Goal: Find specific page/section: Find specific page/section

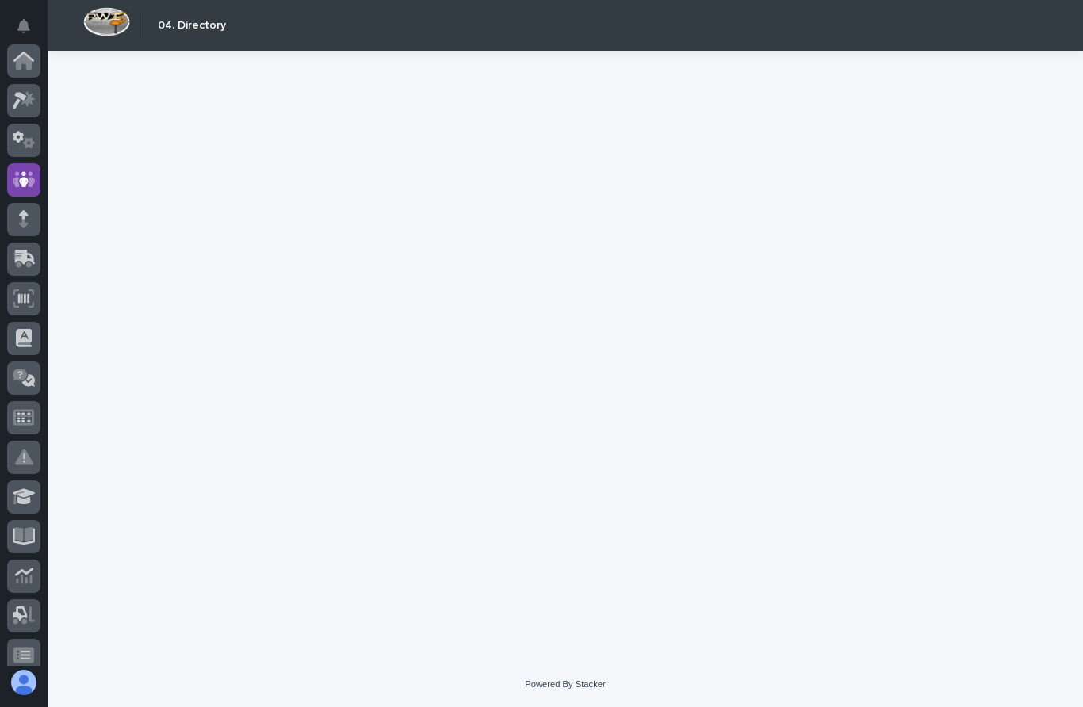
scroll to position [119, 0]
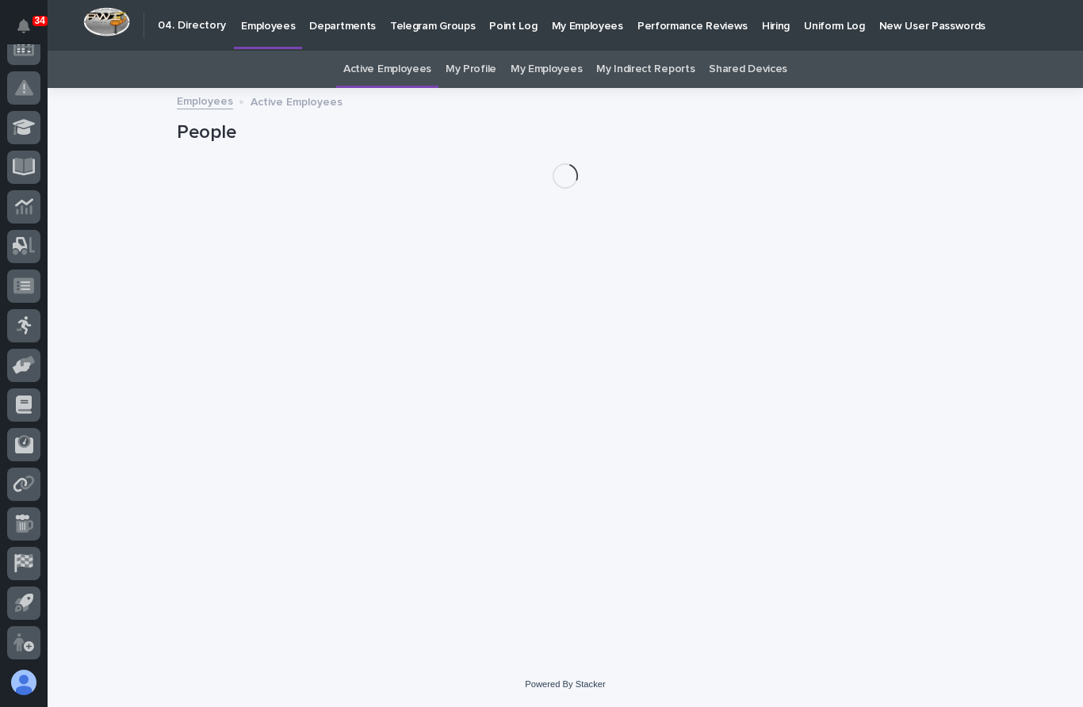
scroll to position [369, 0]
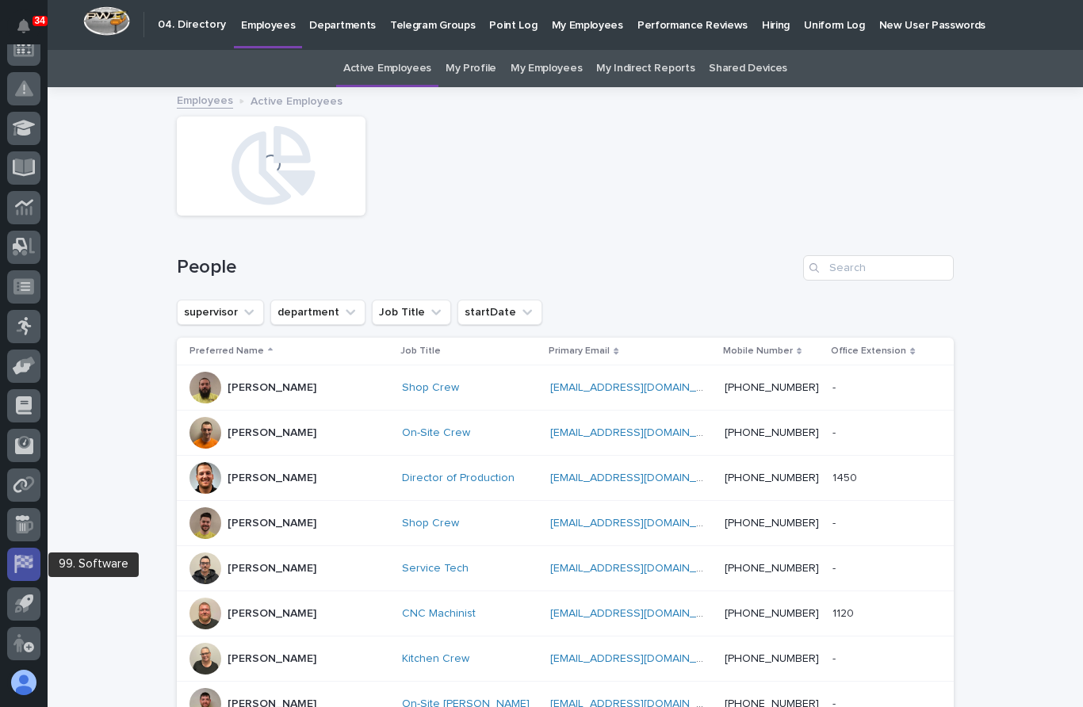
click at [30, 568] on icon at bounding box center [23, 564] width 18 height 18
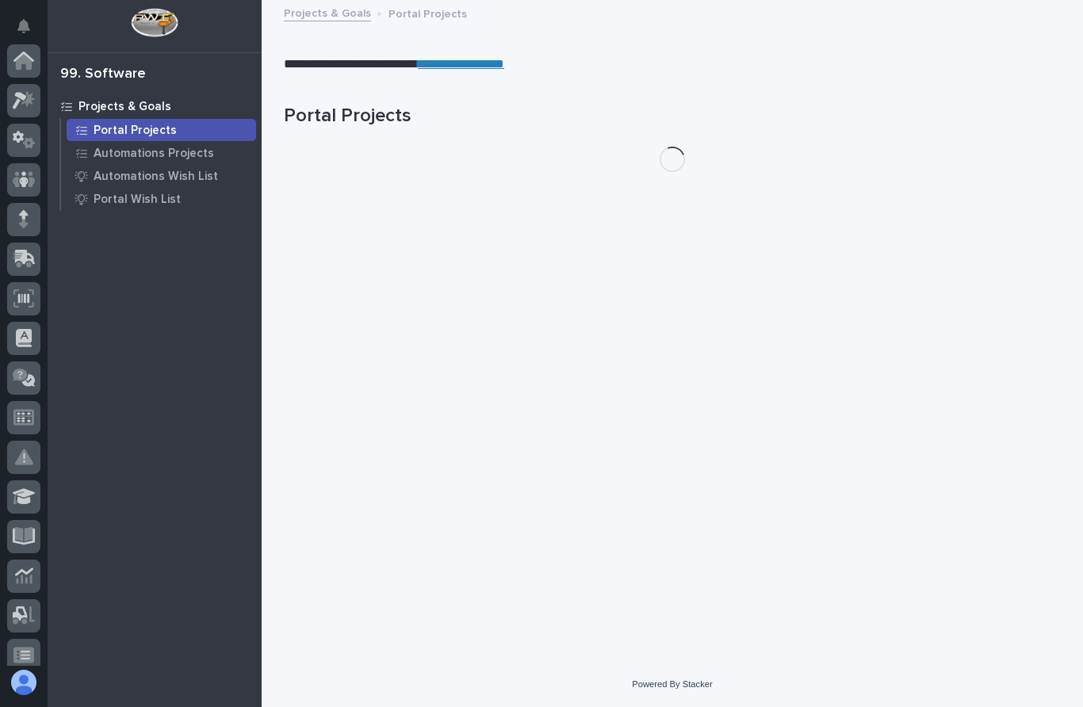
scroll to position [369, 0]
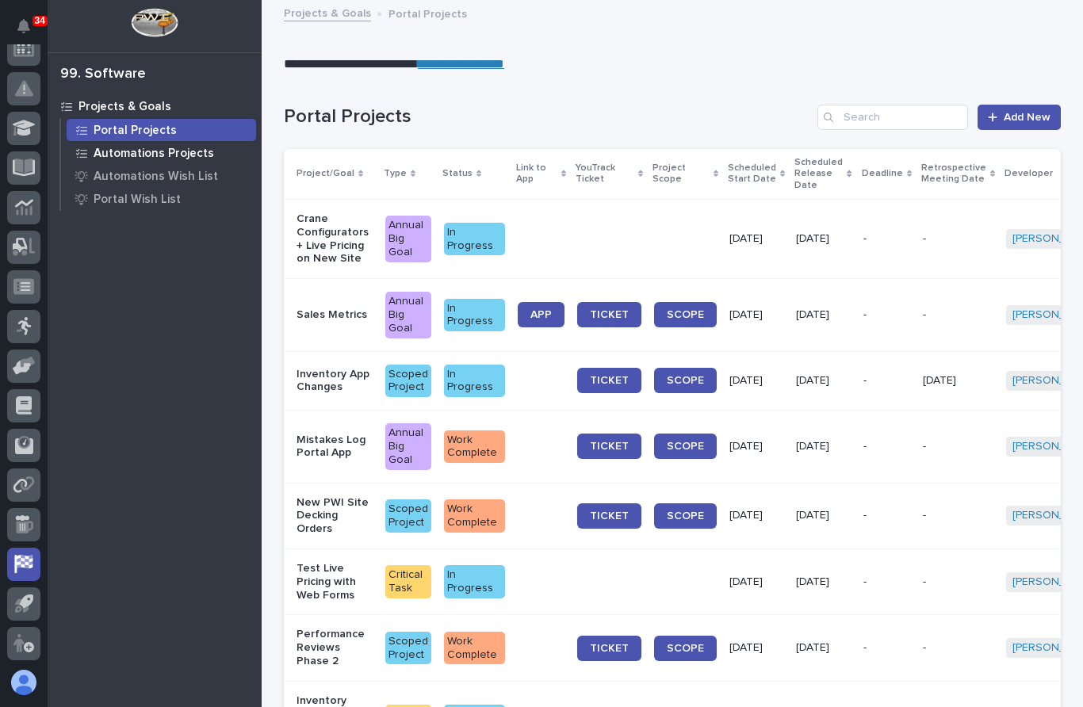
click at [159, 153] on p "Automations Projects" at bounding box center [154, 154] width 121 height 14
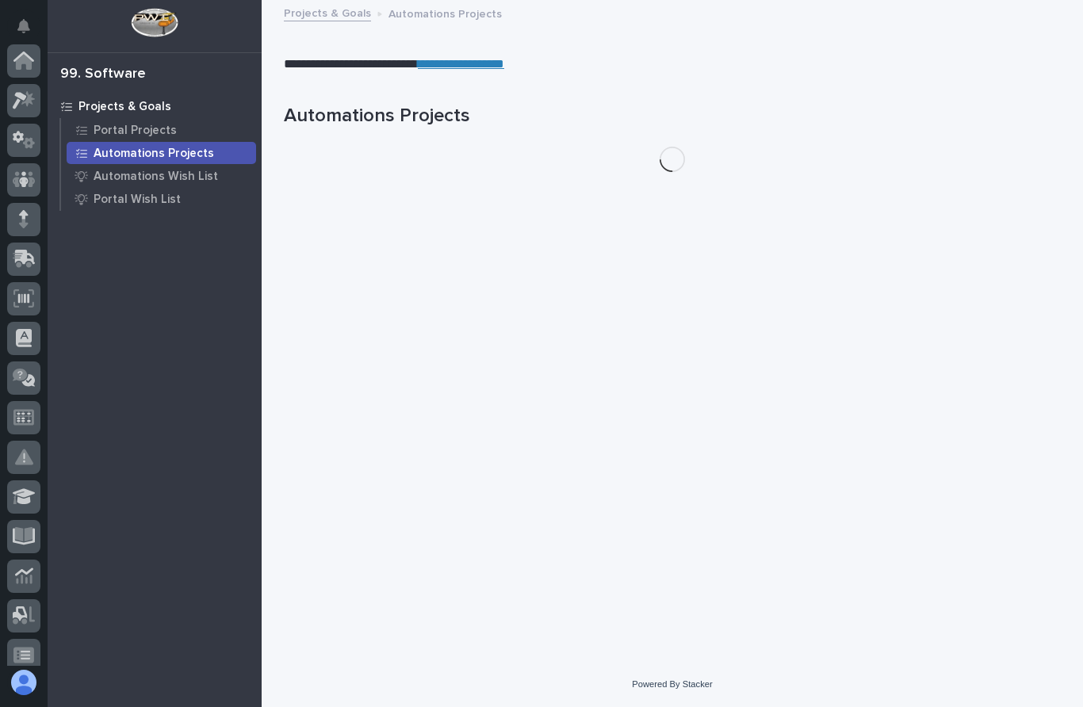
scroll to position [369, 0]
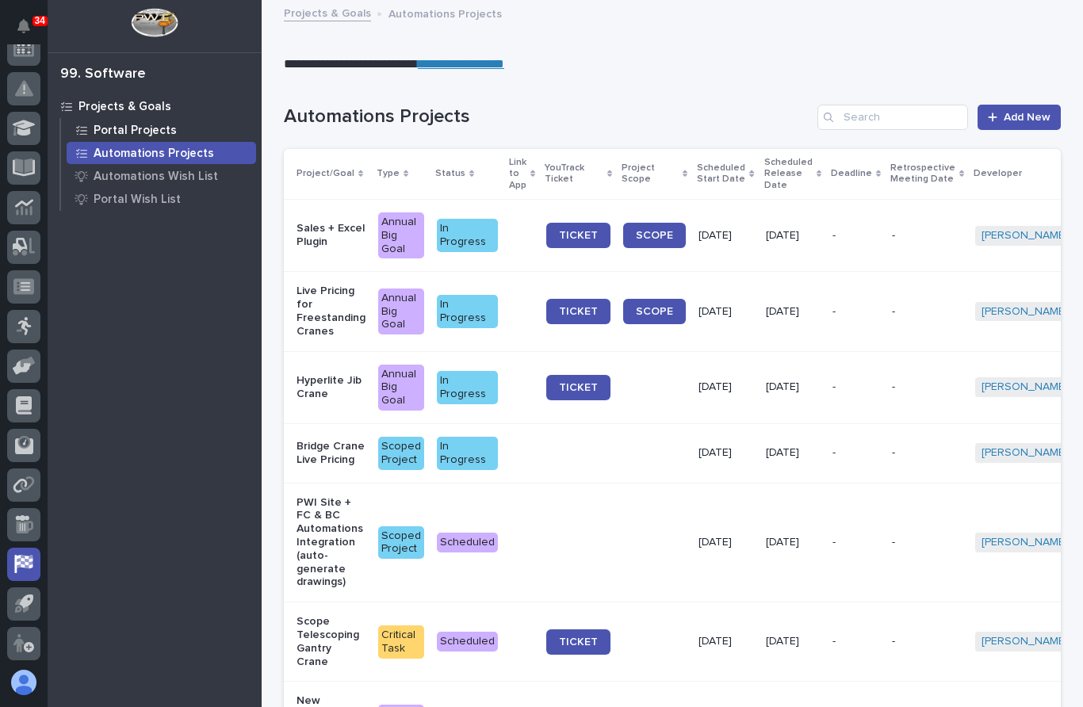
click at [155, 131] on p "Portal Projects" at bounding box center [135, 131] width 83 height 14
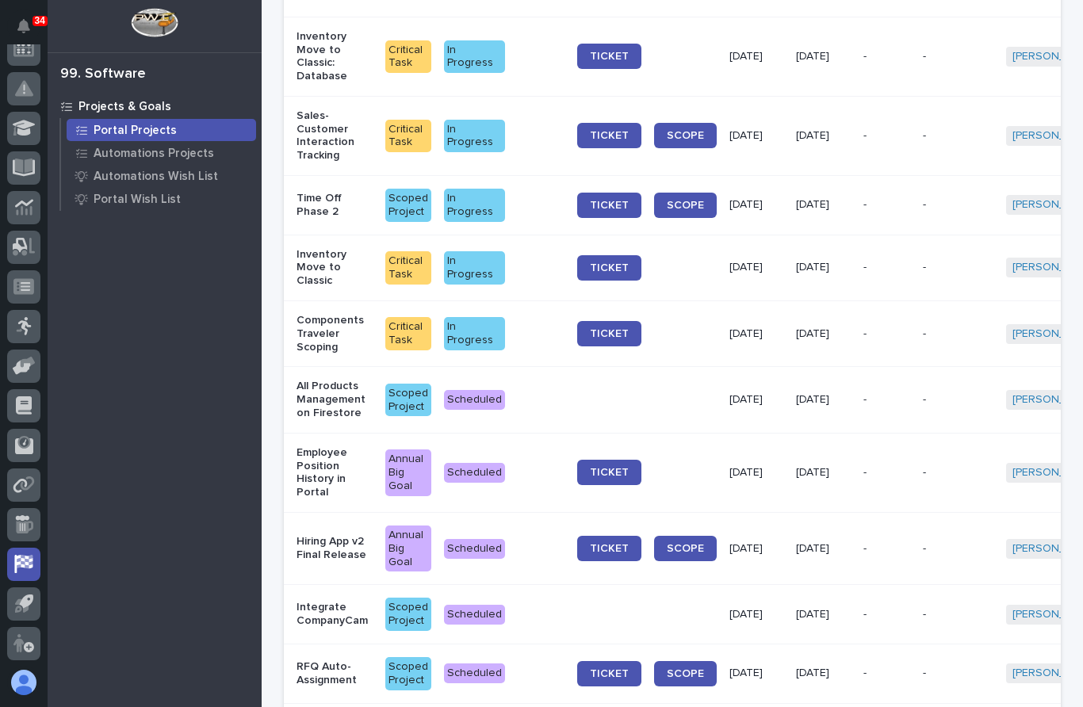
click at [333, 380] on p "All Products Management on Firestore" at bounding box center [335, 400] width 76 height 40
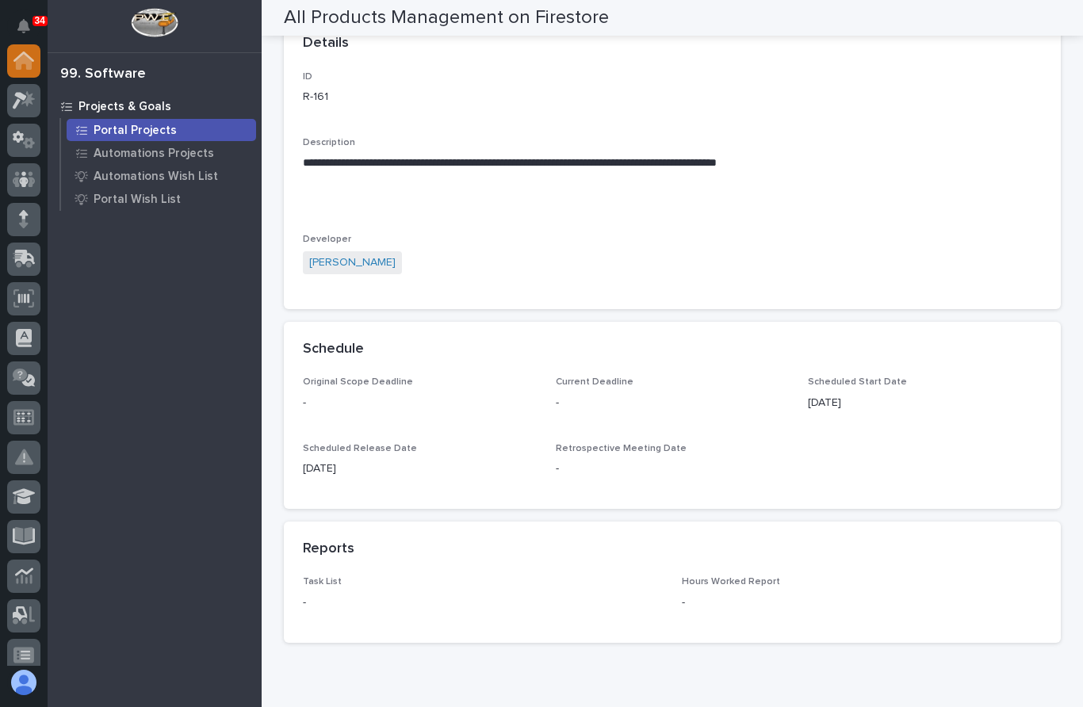
click at [39, 71] on link at bounding box center [23, 60] width 33 height 33
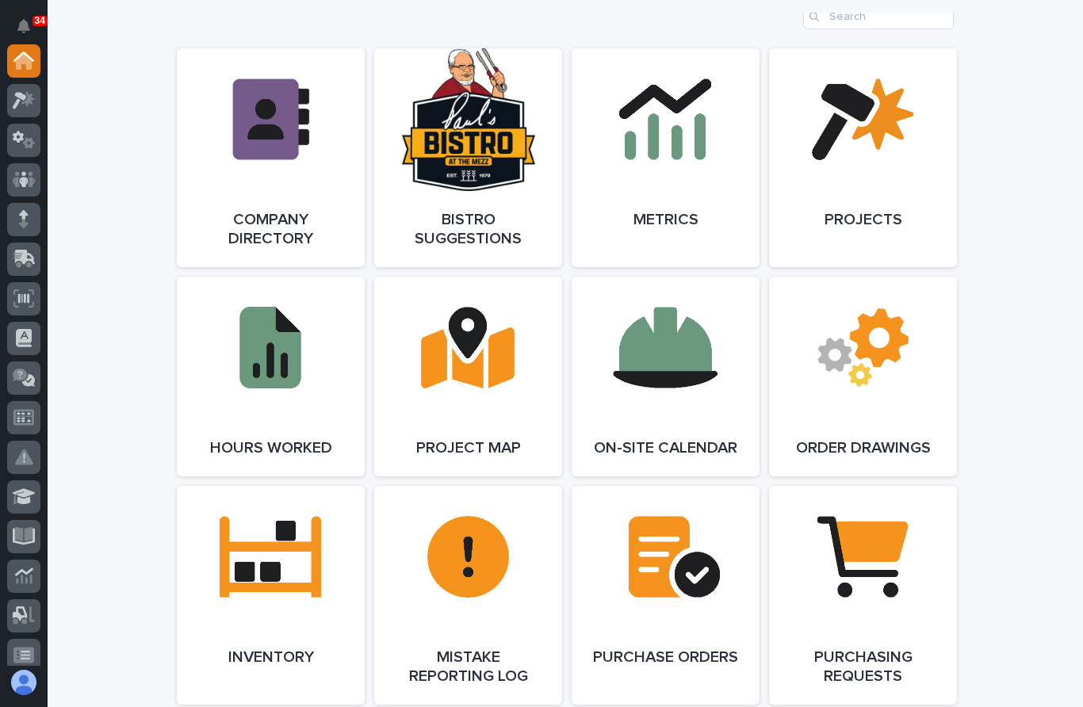
scroll to position [1389, 0]
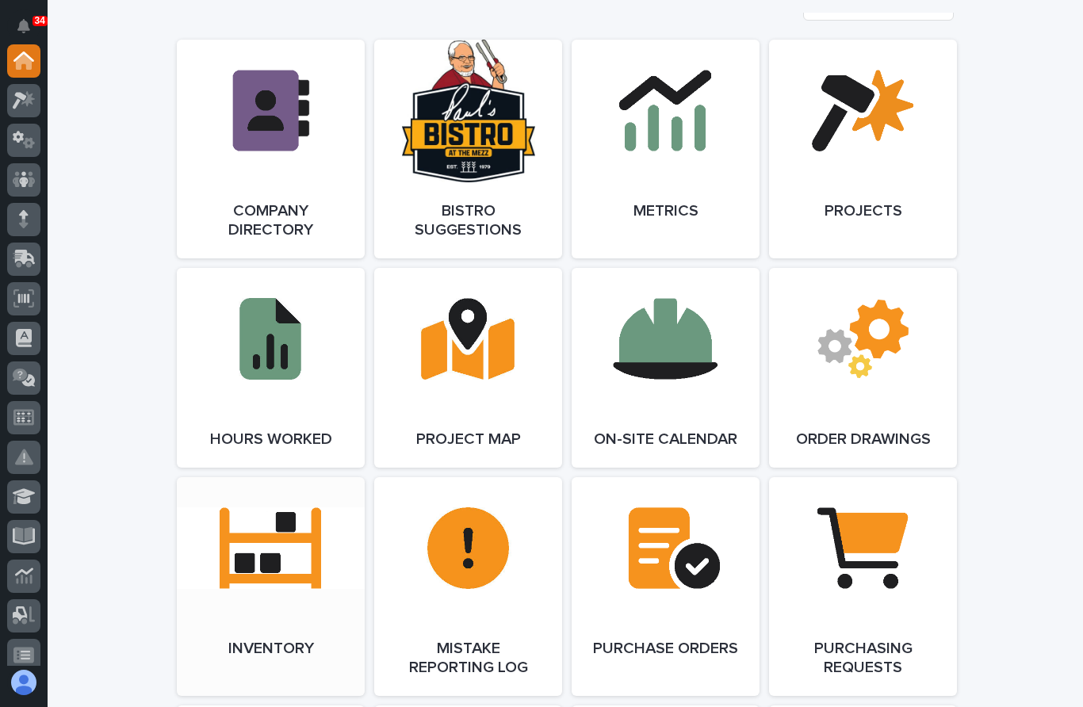
click at [286, 583] on span "Open Link" at bounding box center [271, 586] width 52 height 11
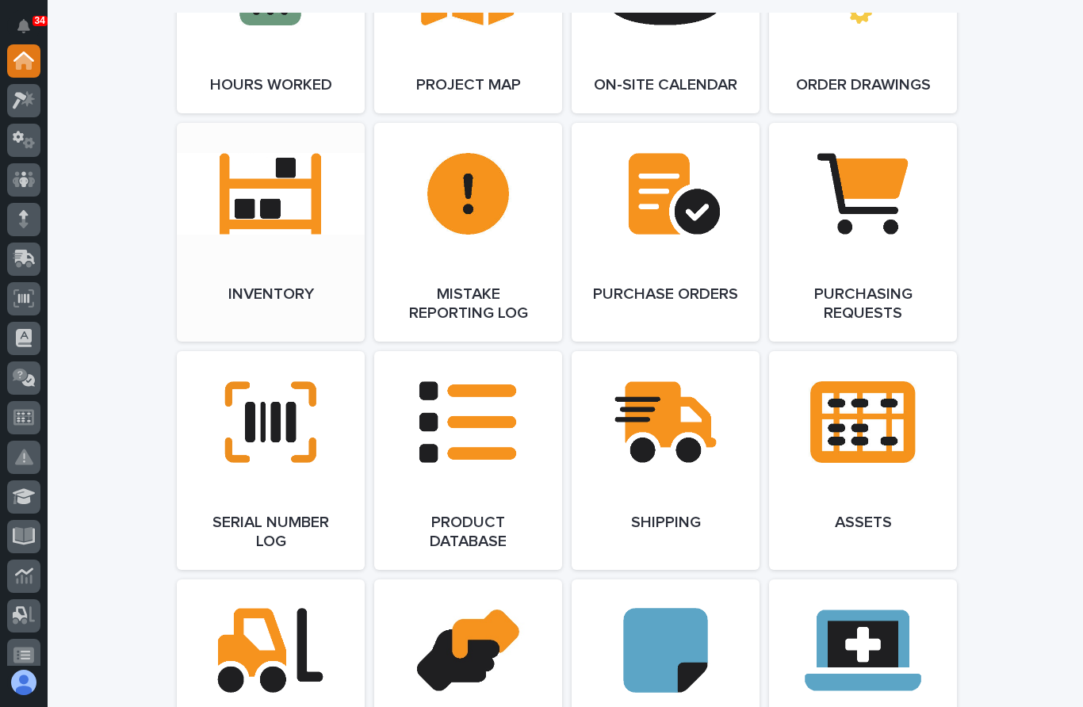
scroll to position [1742, 0]
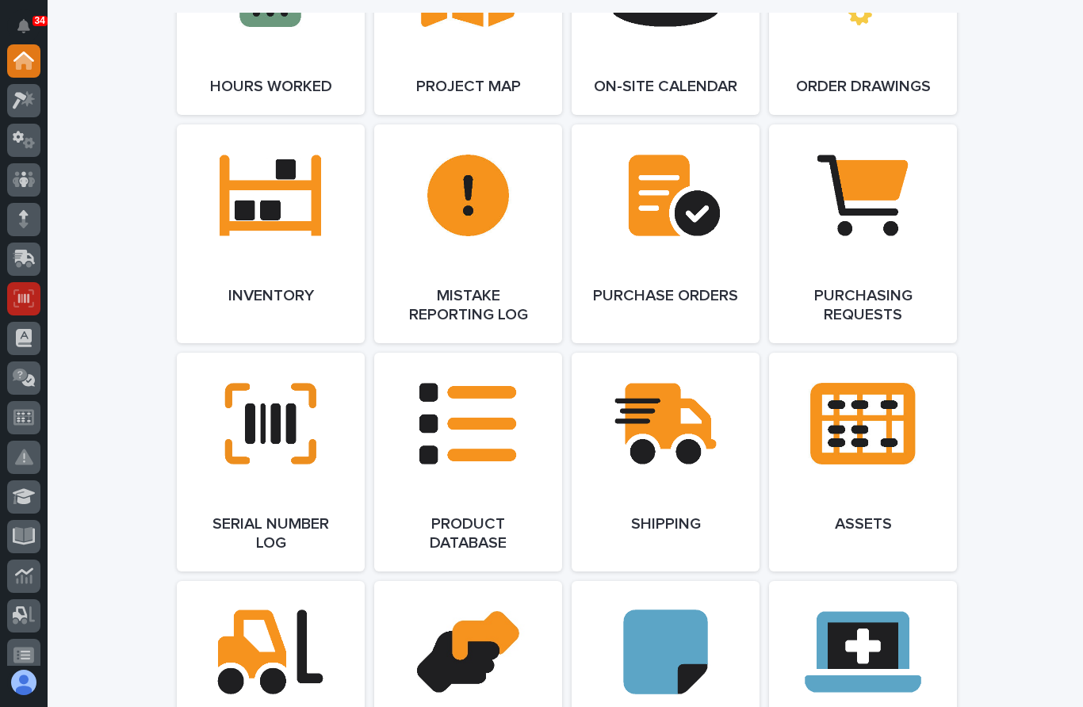
click at [25, 296] on icon at bounding box center [23, 298] width 11 height 10
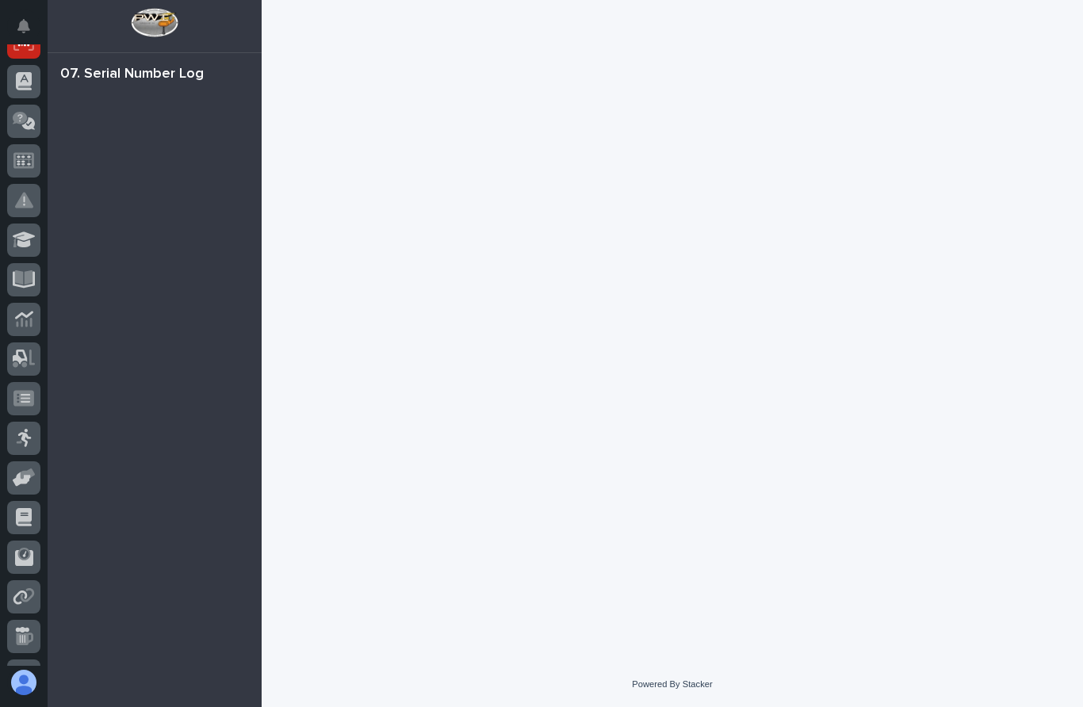
scroll to position [238, 0]
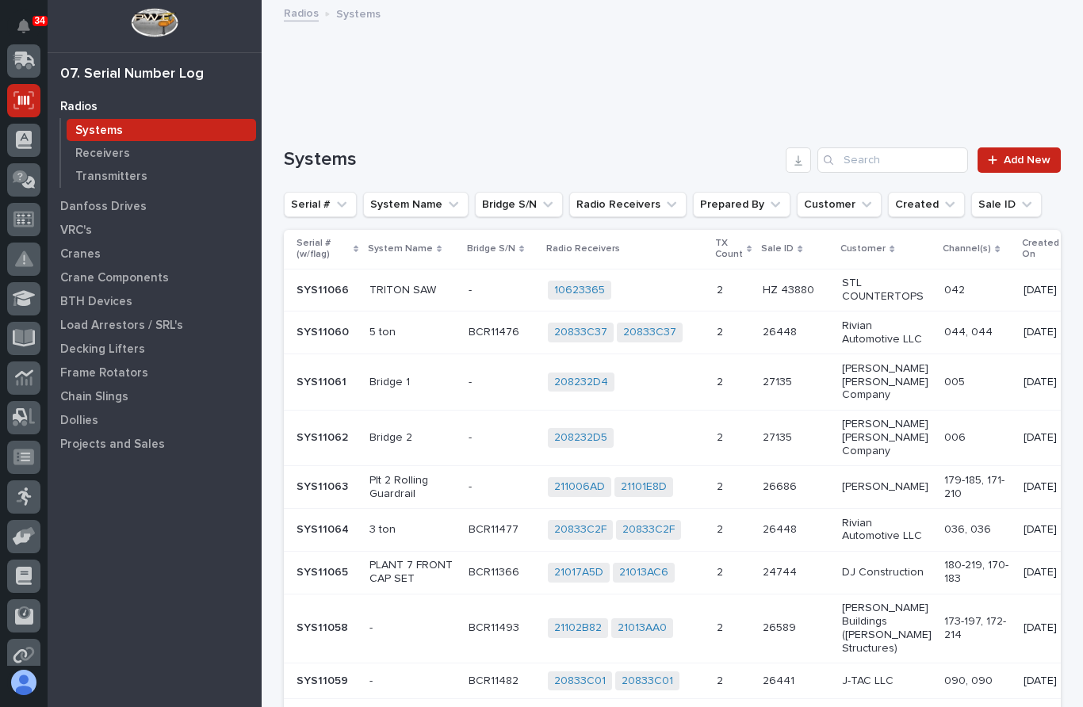
scroll to position [190, 0]
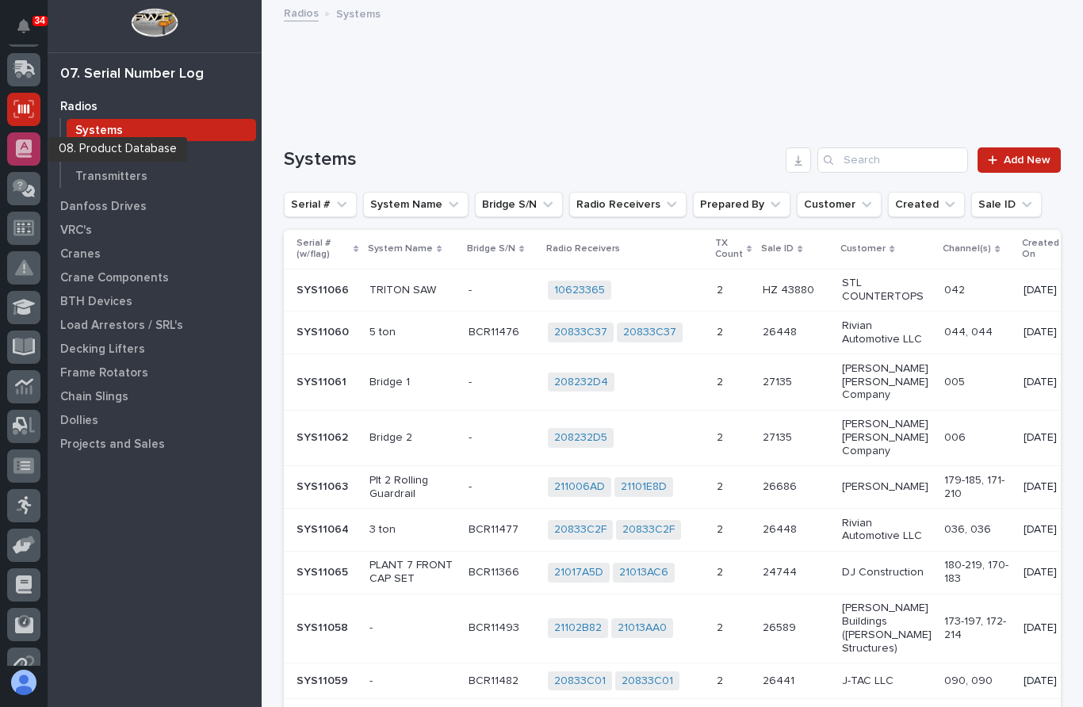
click at [37, 150] on div at bounding box center [23, 148] width 33 height 33
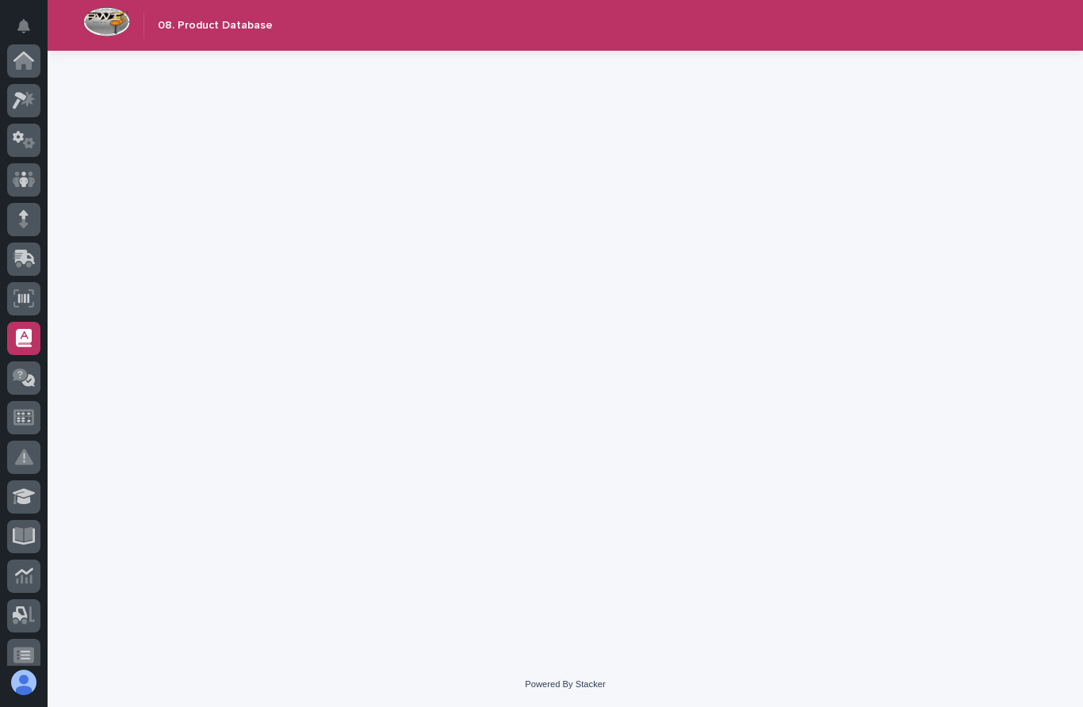
scroll to position [278, 0]
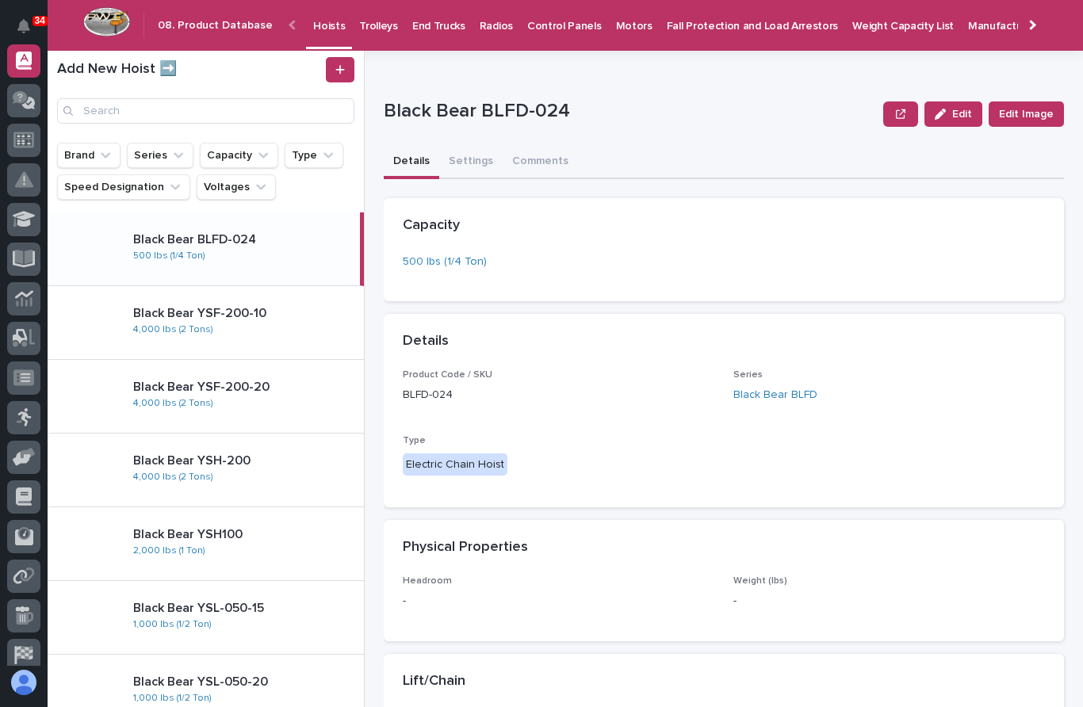
click at [369, 29] on p "Trolleys" at bounding box center [378, 16] width 39 height 33
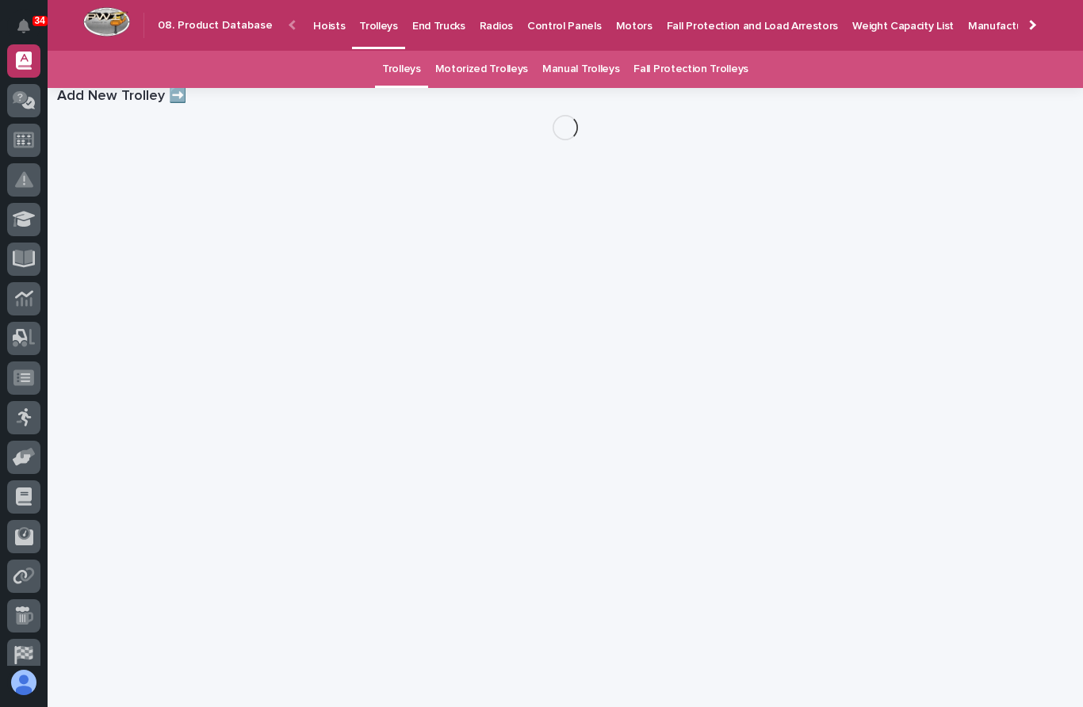
scroll to position [51, 0]
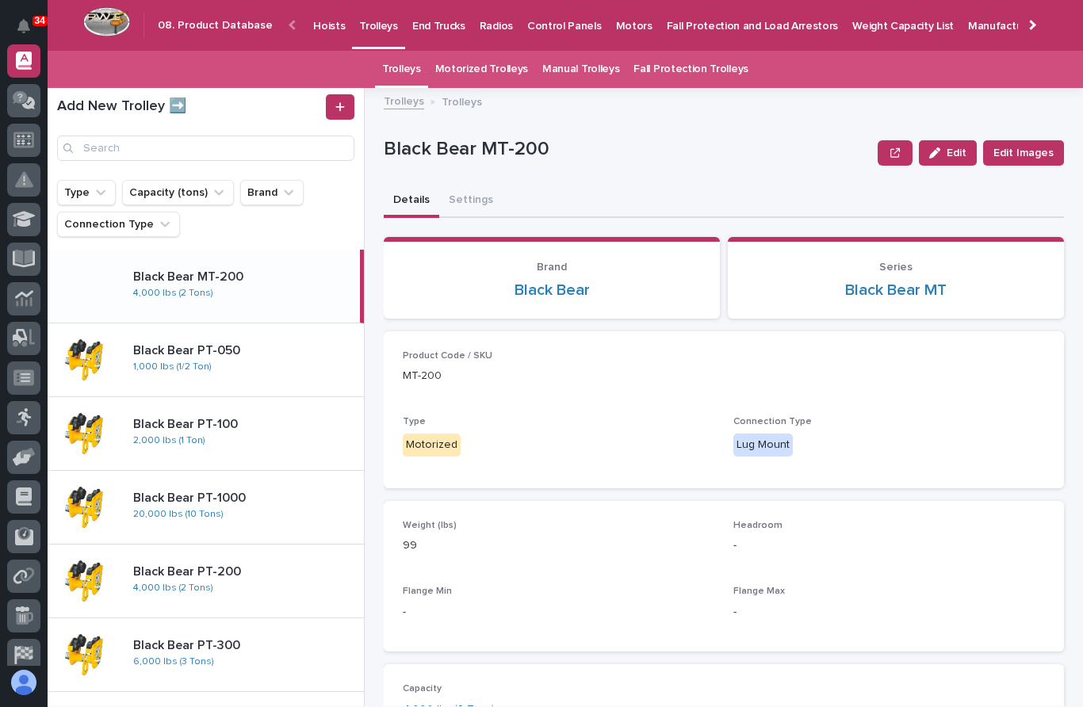
click at [588, 51] on link "Manual Trolleys" at bounding box center [580, 69] width 77 height 37
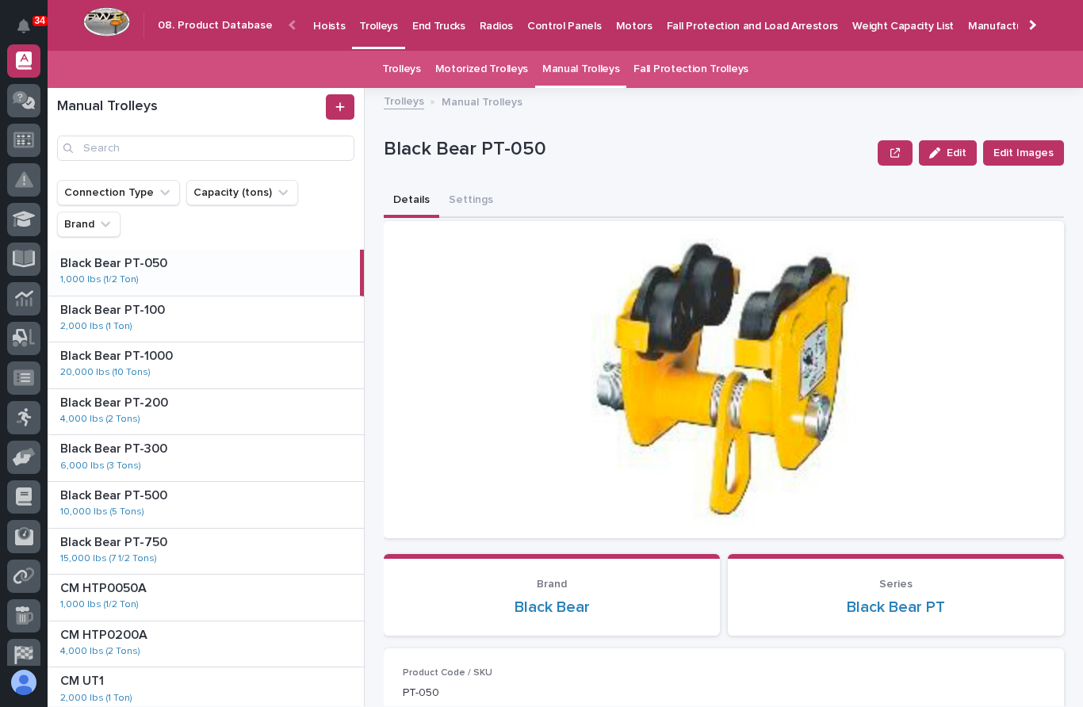
click at [681, 51] on link "Fall Protection Trolleys" at bounding box center [691, 69] width 115 height 37
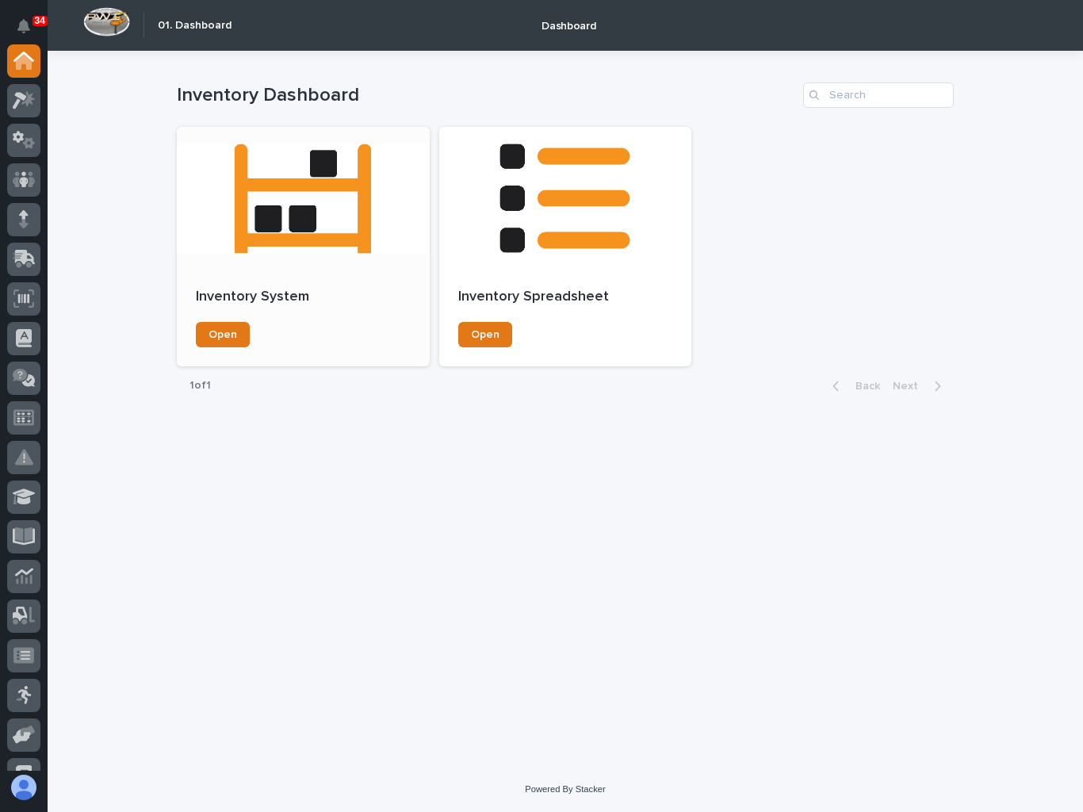
click at [275, 209] on div at bounding box center [303, 198] width 253 height 143
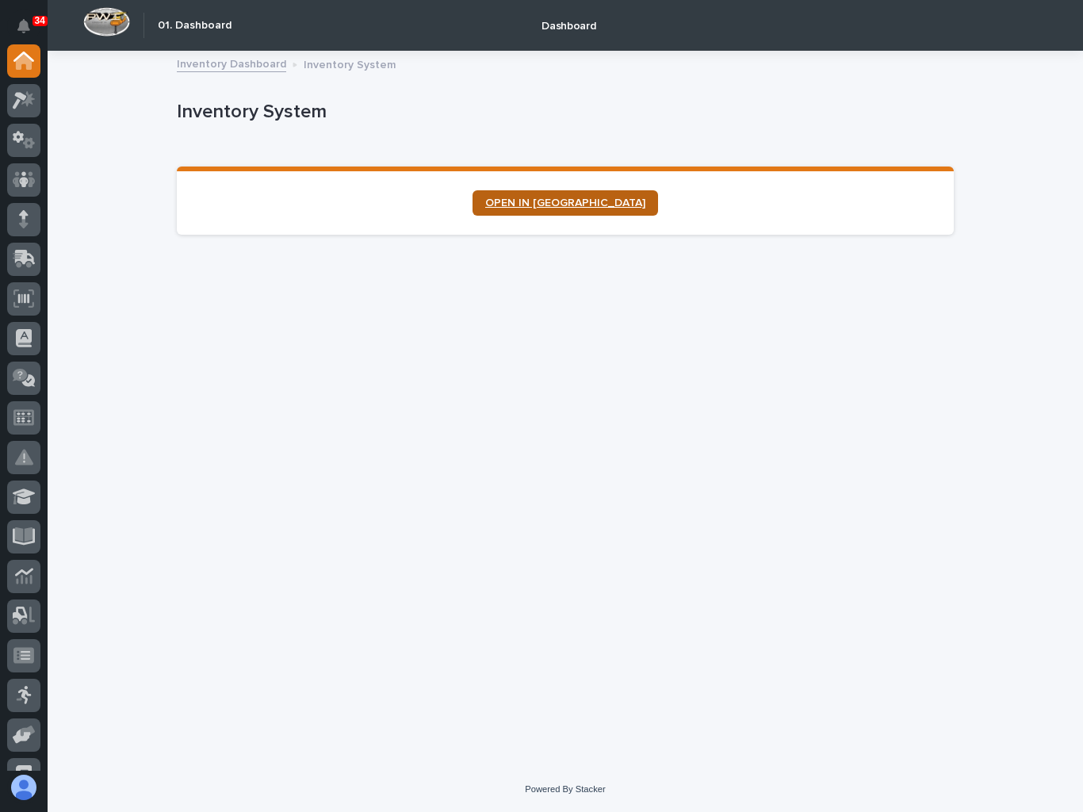
click at [560, 190] on link "OPEN IN [GEOGRAPHIC_DATA]" at bounding box center [566, 202] width 186 height 25
